Goal: Information Seeking & Learning: Learn about a topic

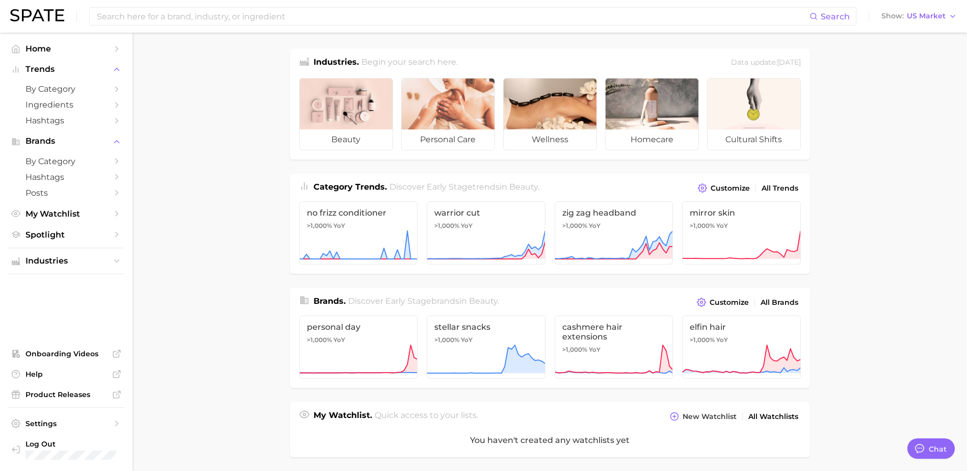
type textarea "x"
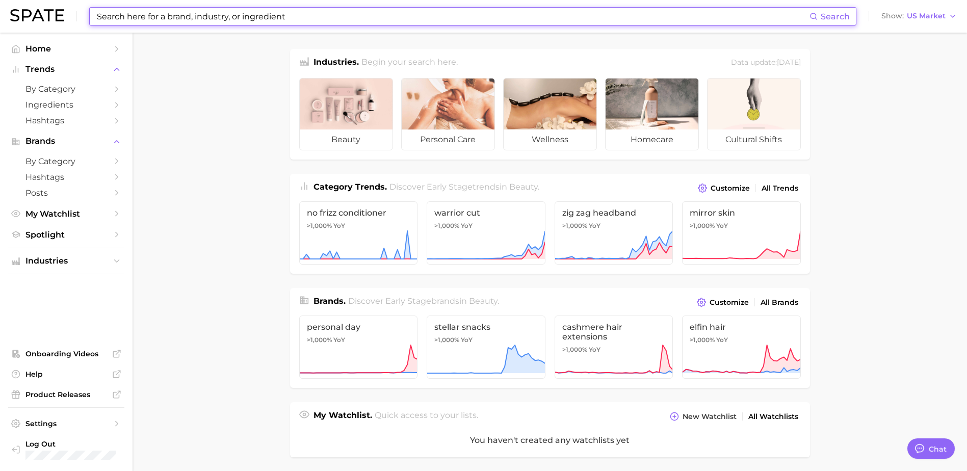
click at [245, 16] on input at bounding box center [453, 16] width 714 height 17
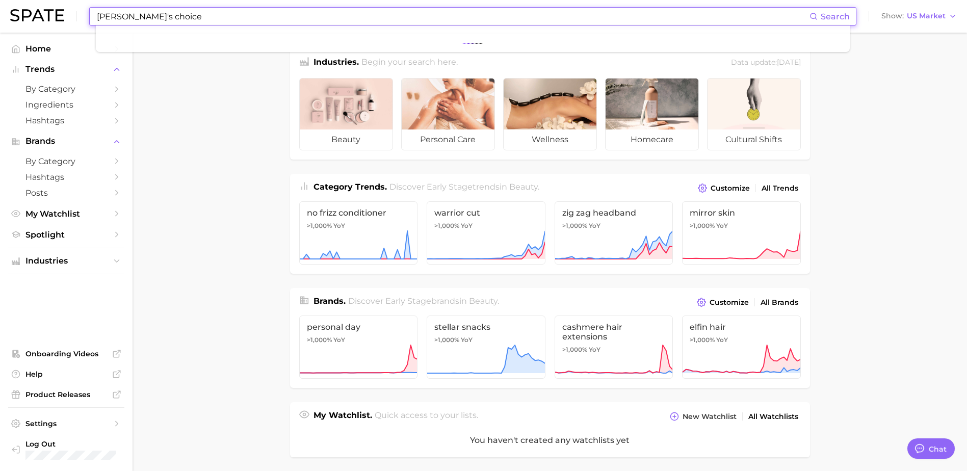
type input "[PERSON_NAME]'s choice"
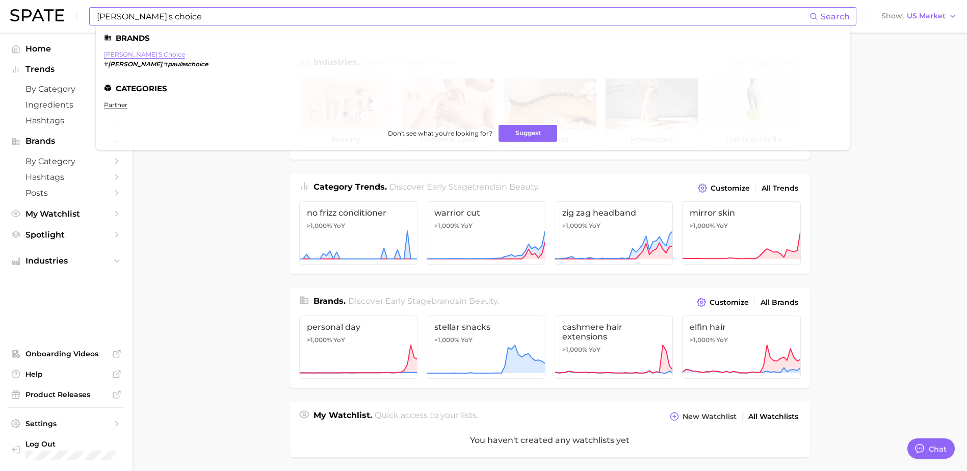
click at [118, 51] on link "[PERSON_NAME]'s choice" at bounding box center [144, 54] width 81 height 8
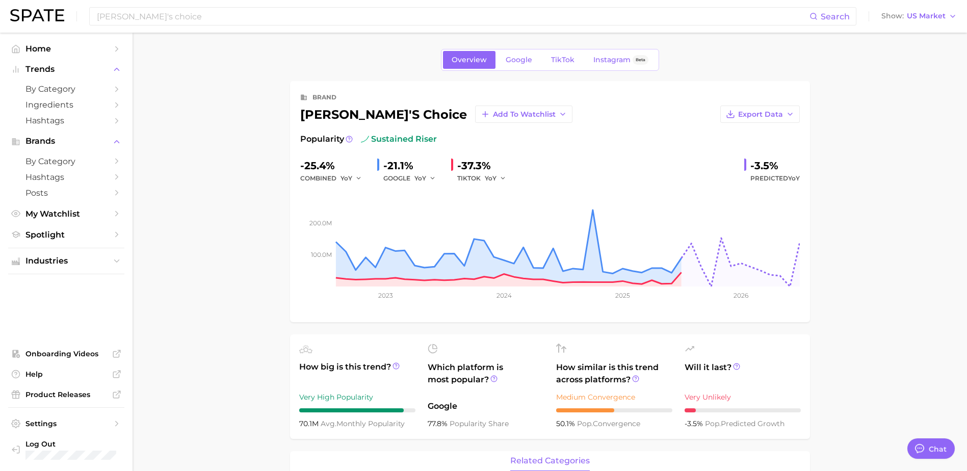
type textarea "x"
click at [784, 113] on button "Export Data" at bounding box center [761, 114] width 80 height 17
click at [777, 150] on button "Time Series Image" at bounding box center [744, 151] width 112 height 18
click at [922, 19] on span "US Market" at bounding box center [926, 16] width 39 height 6
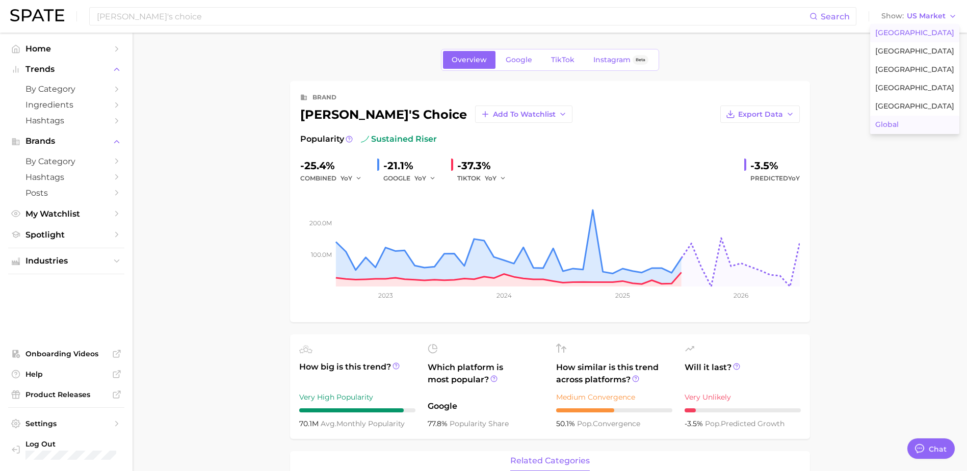
click at [933, 119] on button "Global" at bounding box center [914, 125] width 89 height 18
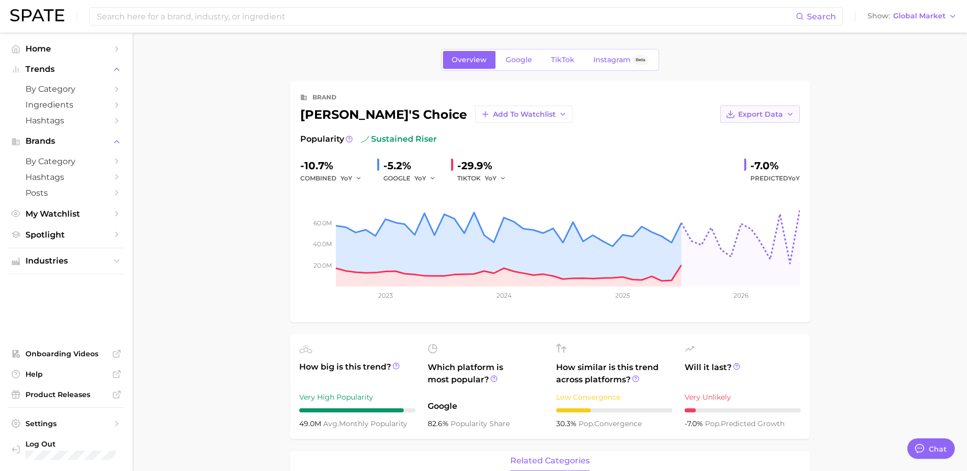
click at [760, 118] on span "Export Data" at bounding box center [760, 114] width 45 height 9
click at [766, 148] on span "Time Series Image" at bounding box center [739, 151] width 68 height 9
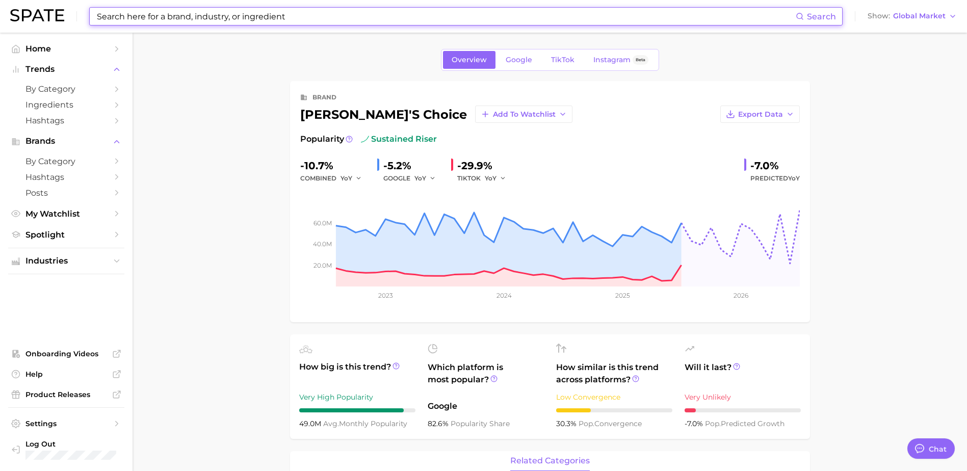
click at [434, 15] on input at bounding box center [446, 16] width 700 height 17
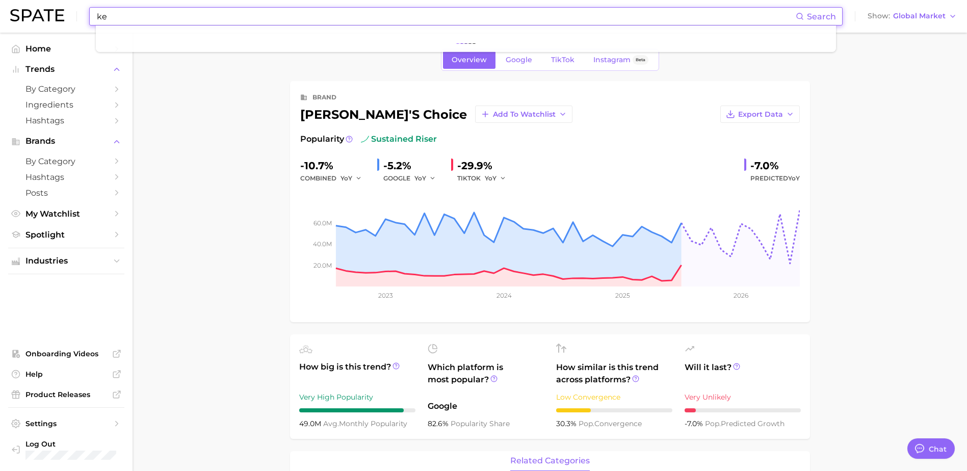
type input "k"
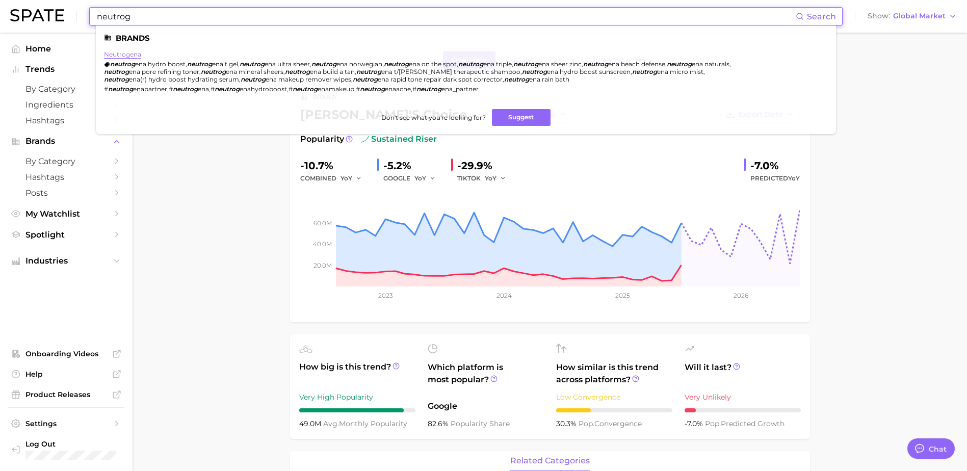
type input "neutrog"
click at [118, 55] on link "neutrogena" at bounding box center [122, 54] width 37 height 8
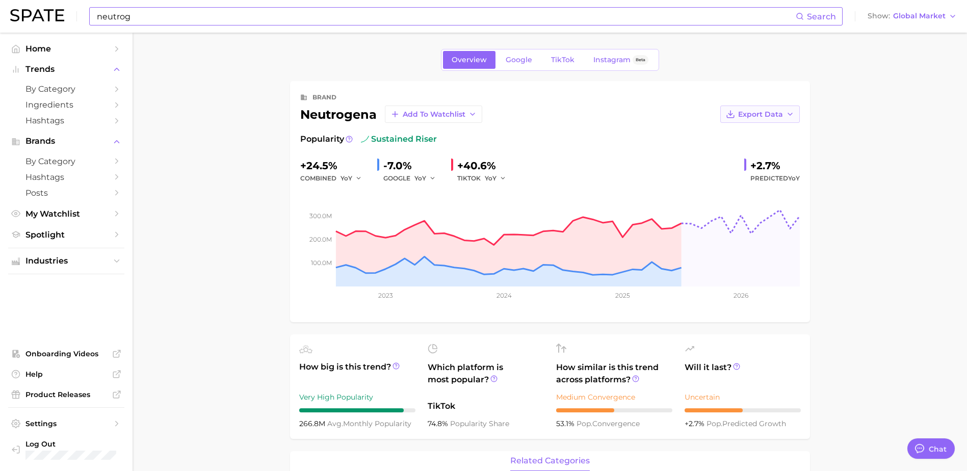
click at [788, 111] on icon "button" at bounding box center [790, 114] width 8 height 8
click at [788, 147] on button "Time Series Image" at bounding box center [744, 151] width 112 height 18
click at [948, 20] on button "Show Global Market" at bounding box center [912, 16] width 94 height 13
click at [936, 40] on button "[GEOGRAPHIC_DATA]" at bounding box center [912, 33] width 94 height 18
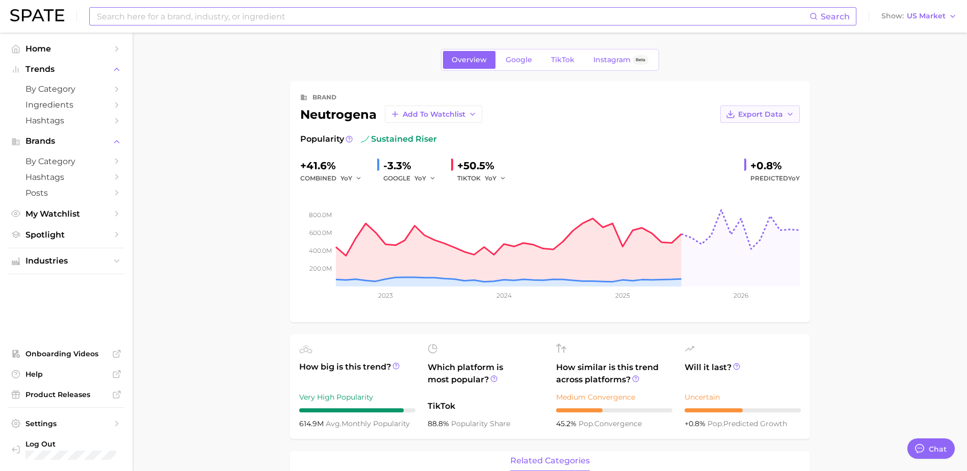
click at [792, 112] on icon "button" at bounding box center [790, 114] width 8 height 8
click at [764, 156] on button "Time Series Image" at bounding box center [744, 151] width 112 height 18
click at [239, 16] on input at bounding box center [453, 16] width 714 height 17
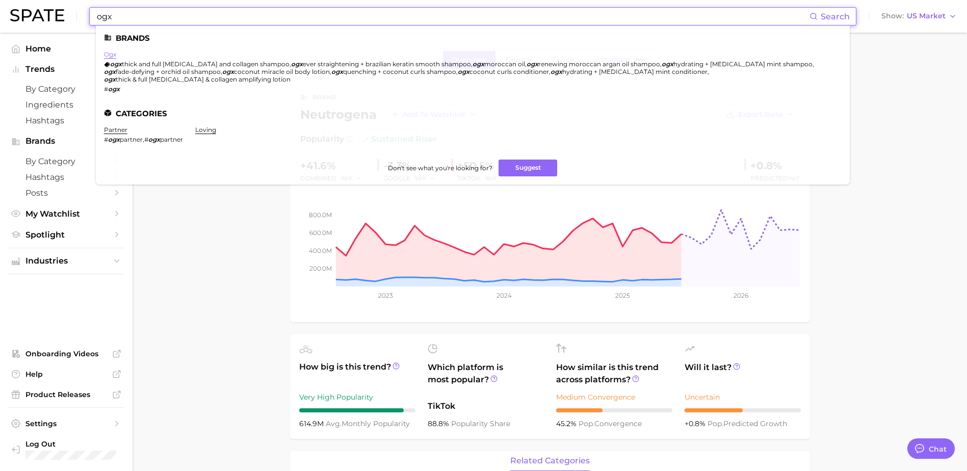
type input "ogx"
click at [109, 50] on link "ogx" at bounding box center [110, 54] width 12 height 8
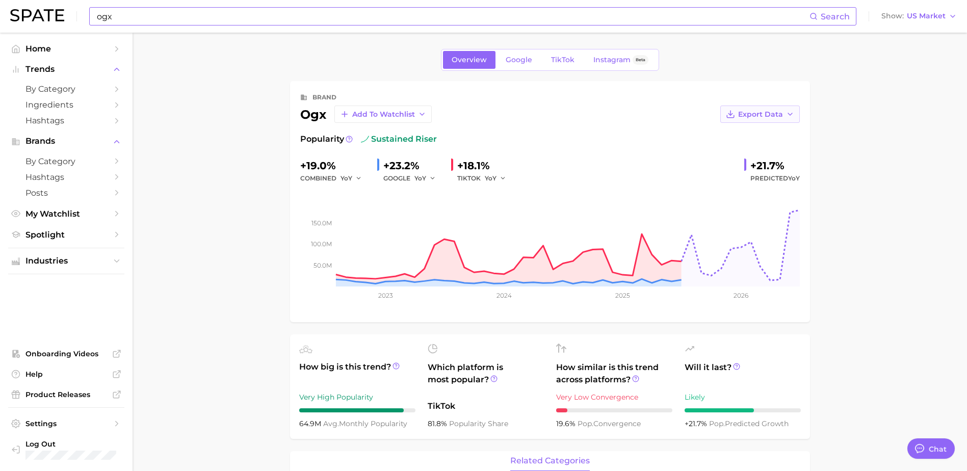
click at [778, 117] on span "Export Data" at bounding box center [760, 114] width 45 height 9
click at [768, 152] on span "Time Series Image" at bounding box center [739, 151] width 68 height 9
click at [910, 15] on span "US Market" at bounding box center [926, 16] width 39 height 6
click at [920, 123] on button "Global" at bounding box center [914, 125] width 89 height 18
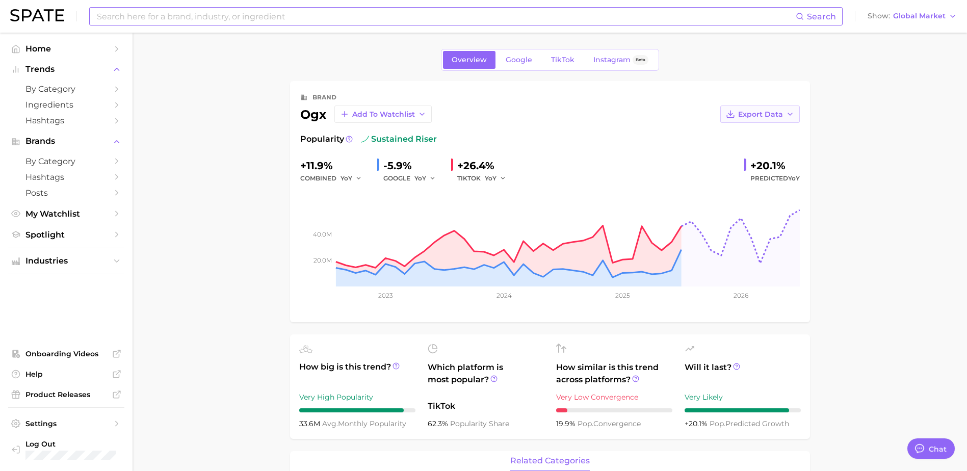
click at [779, 118] on span "Export Data" at bounding box center [760, 114] width 45 height 9
click at [775, 145] on button "Time Series Image" at bounding box center [744, 151] width 112 height 18
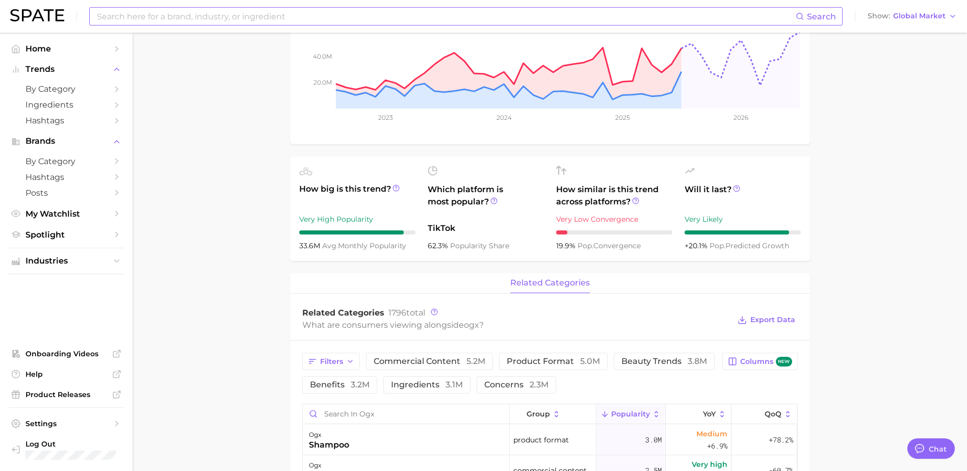
scroll to position [204, 0]
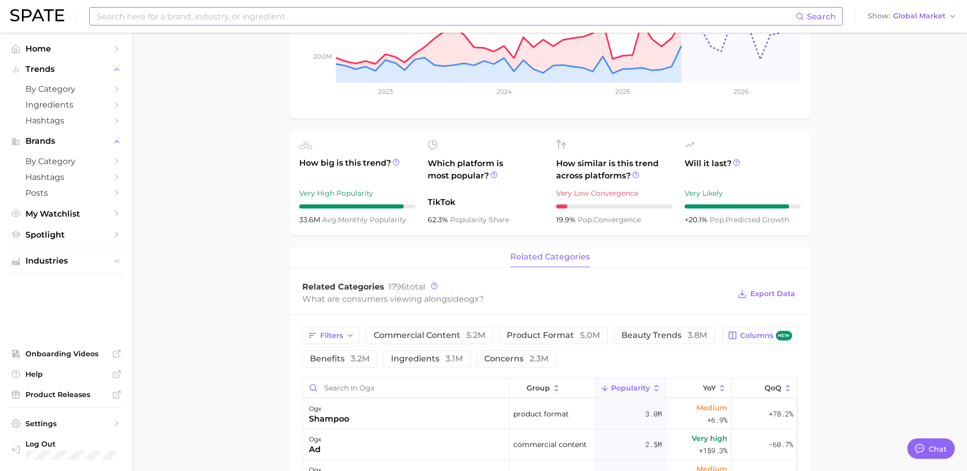
drag, startPoint x: 901, startPoint y: 368, endPoint x: 895, endPoint y: 339, distance: 30.1
click at [901, 367] on main "Overview Google TikTok Instagram Beta brand ogx Add to Watchlist Export Data Po…" at bounding box center [550, 371] width 835 height 1084
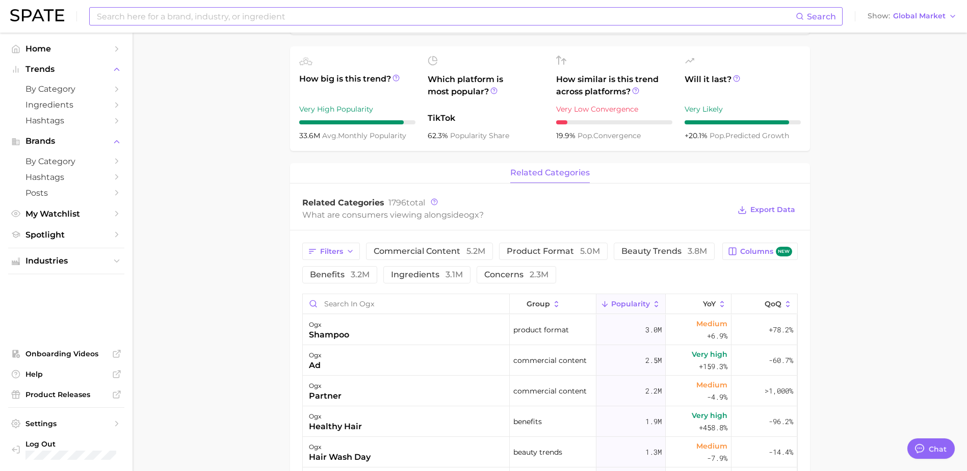
scroll to position [0, 0]
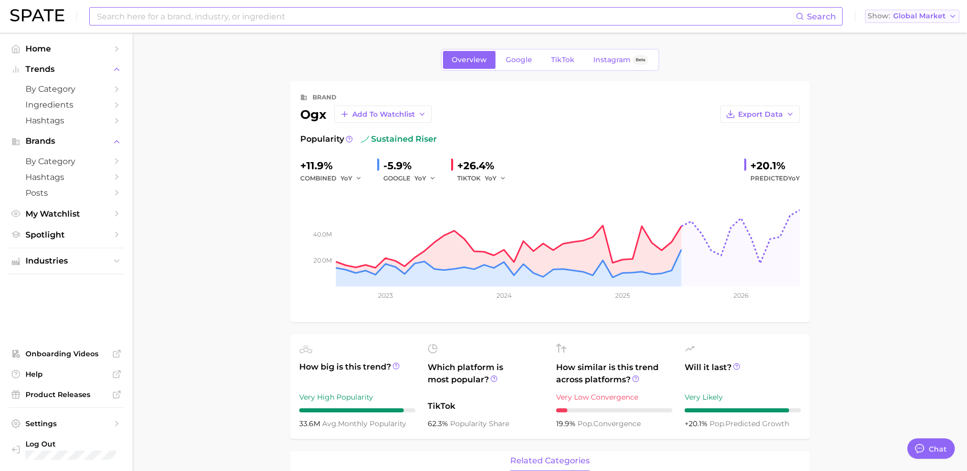
click at [908, 22] on button "Show Global Market" at bounding box center [912, 16] width 94 height 13
click at [905, 35] on span "[GEOGRAPHIC_DATA]" at bounding box center [909, 33] width 79 height 9
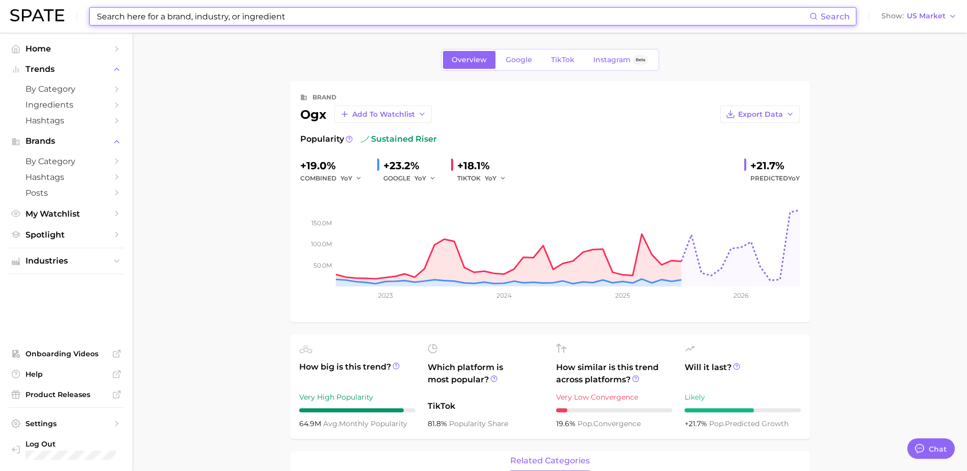
click at [238, 20] on input at bounding box center [453, 16] width 714 height 17
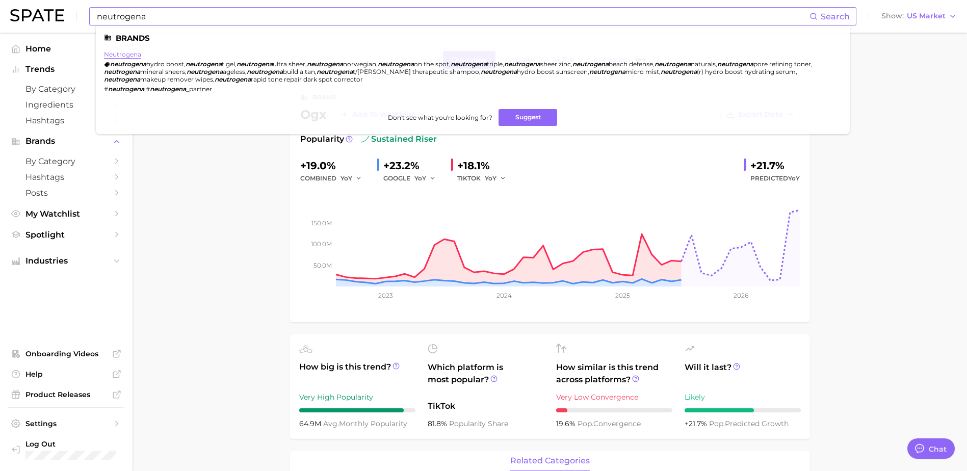
click at [126, 53] on link "neutrogena" at bounding box center [122, 54] width 37 height 8
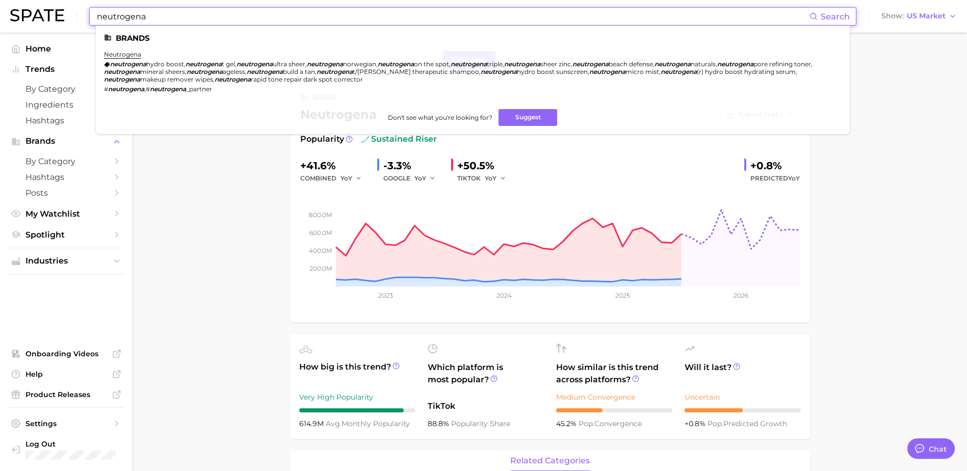
click at [142, 15] on input "neutrogena" at bounding box center [453, 16] width 714 height 17
drag, startPoint x: 153, startPoint y: 12, endPoint x: -2, endPoint y: -9, distance: 156.9
click at [0, 0] on html "neutrogena Search Brands neutrogena neutrogena hydro boost , neutrogena t gel ,…" at bounding box center [483, 235] width 967 height 471
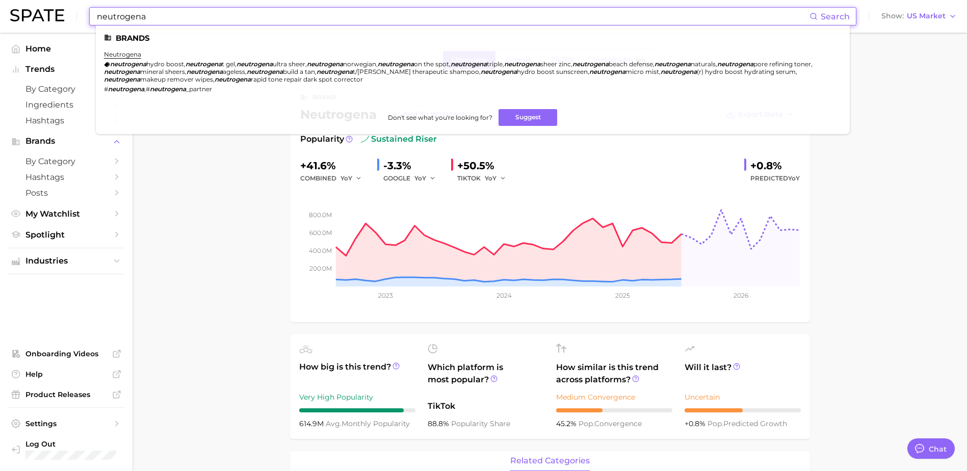
drag, startPoint x: 156, startPoint y: 17, endPoint x: 76, endPoint y: 13, distance: 80.1
click at [76, 13] on div "neutrogena Search Brands neutrogena neutrogena hydro boost , neutrogena t gel ,…" at bounding box center [483, 16] width 947 height 33
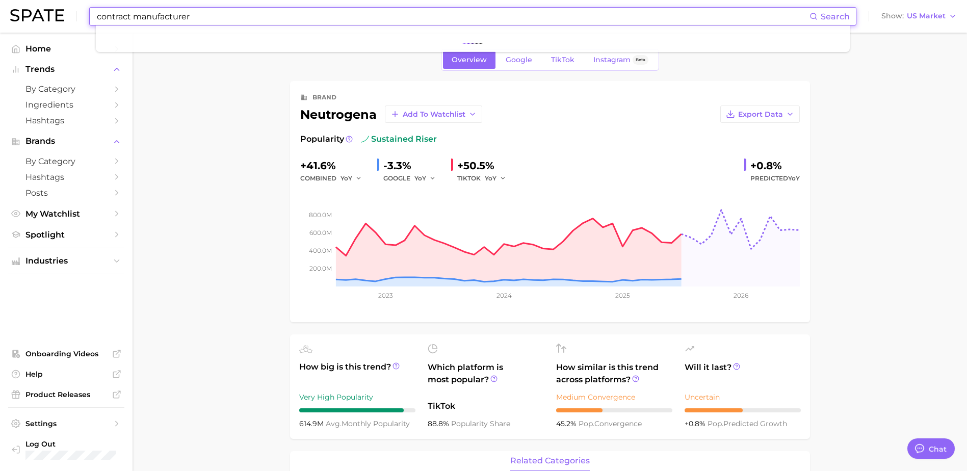
type input "contract manufacturer"
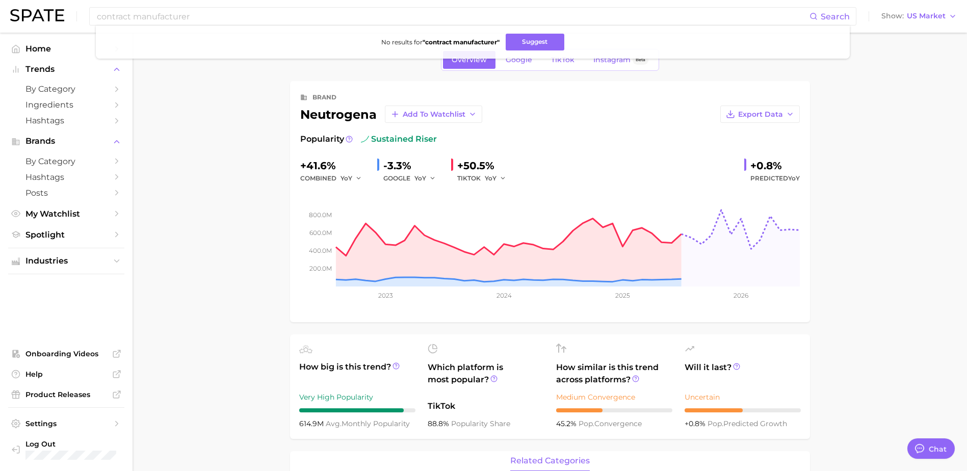
click at [29, 446] on span "Log Out" at bounding box center [70, 444] width 91 height 9
